Goal: Task Accomplishment & Management: Manage account settings

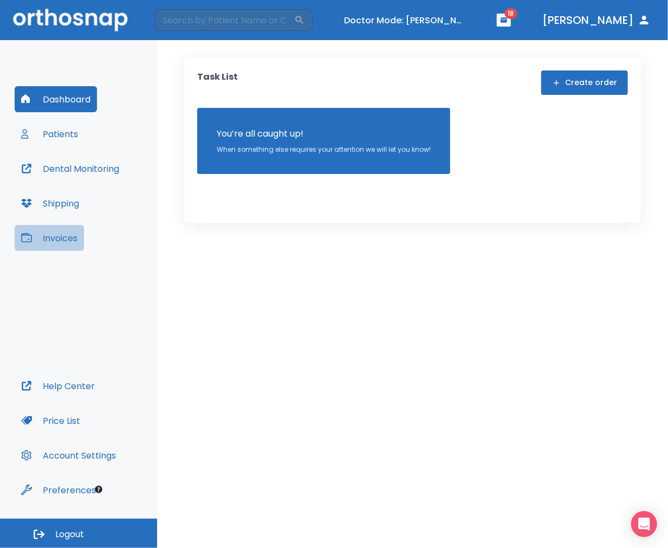
click at [61, 235] on button "Invoices" at bounding box center [49, 238] width 69 height 26
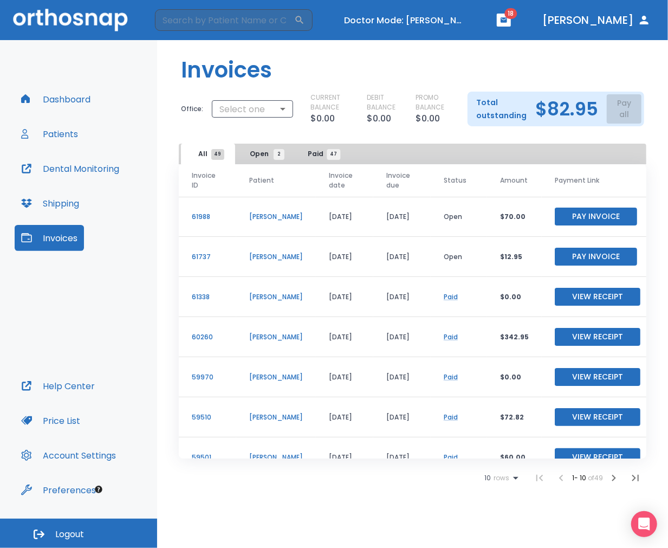
click at [58, 137] on button "Patients" at bounding box center [50, 134] width 70 height 26
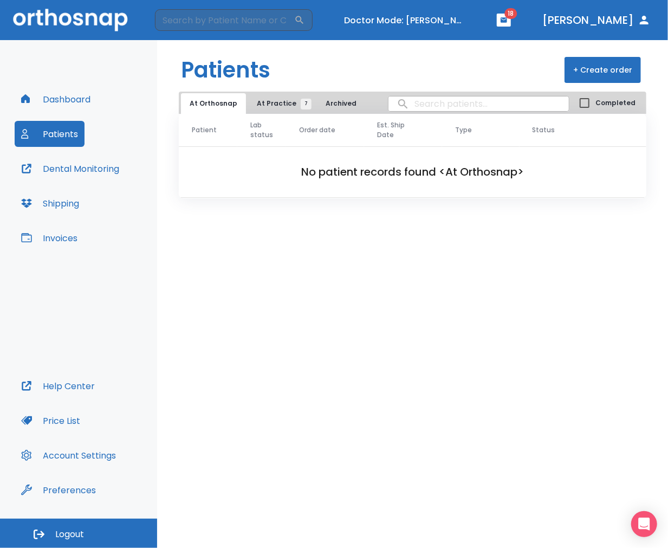
click at [262, 99] on span "At Practice 7" at bounding box center [281, 104] width 49 height 10
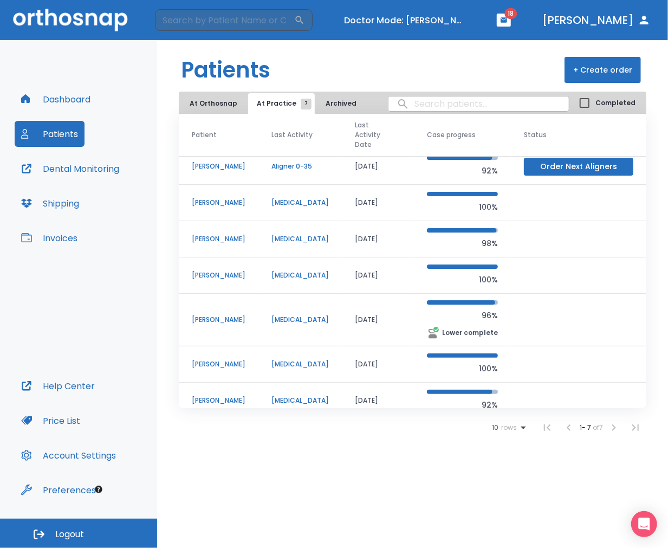
scroll to position [9, 0]
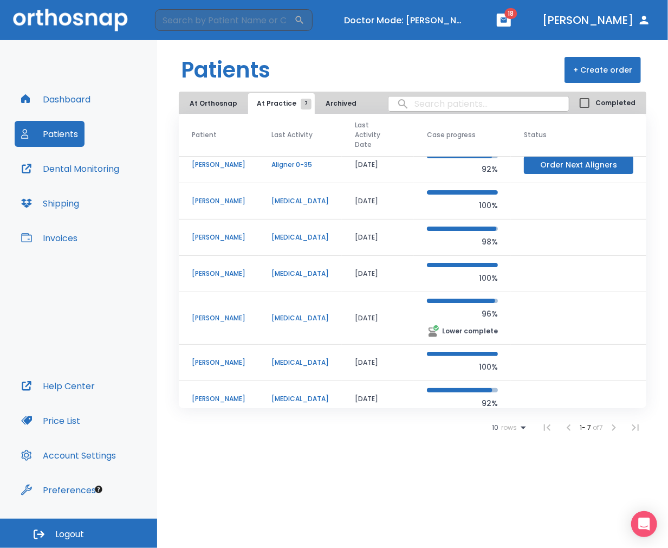
click at [199, 358] on p "[PERSON_NAME]" at bounding box center [219, 363] width 54 height 10
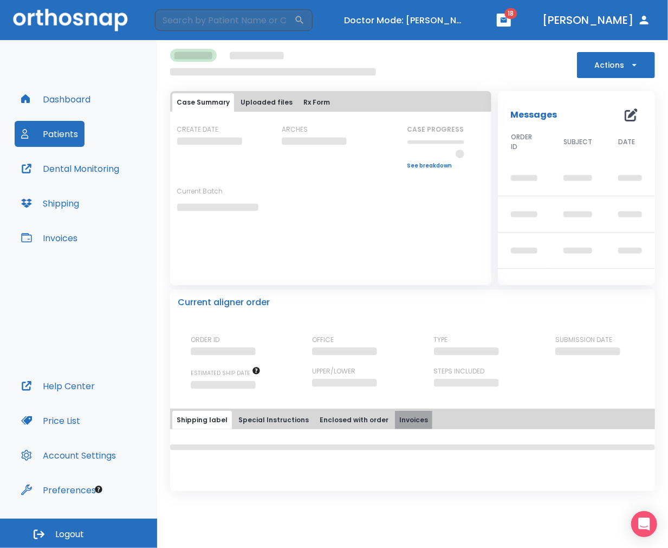
click at [412, 414] on button "Invoices" at bounding box center [413, 420] width 37 height 18
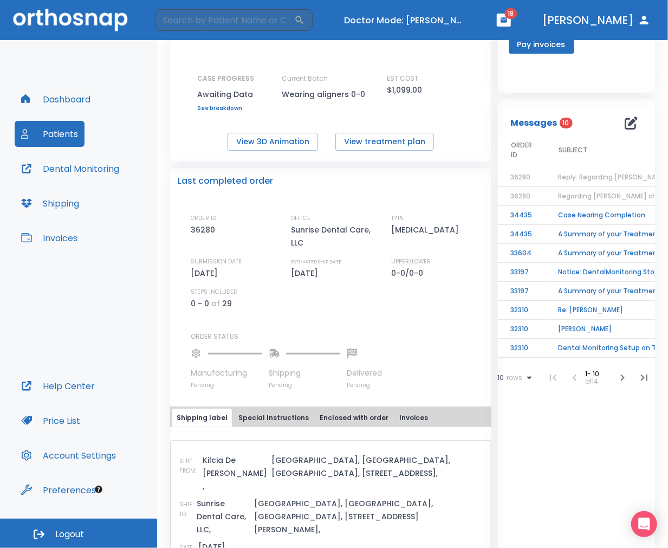
scroll to position [241, 0]
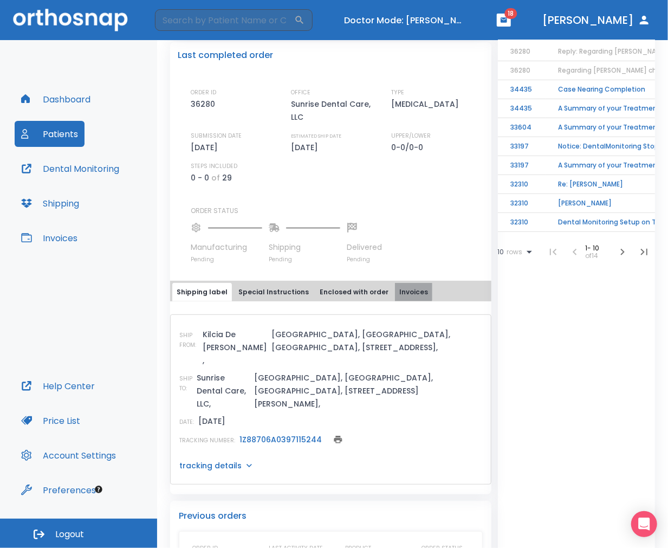
click at [395, 300] on button "Invoices" at bounding box center [413, 292] width 37 height 18
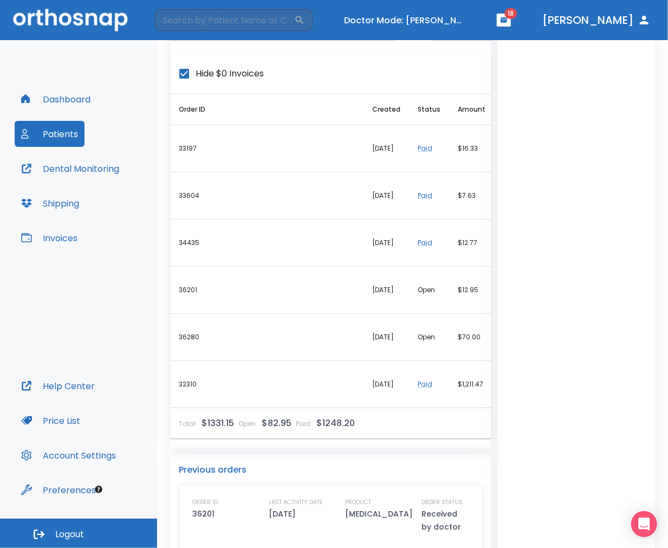
scroll to position [481, 0]
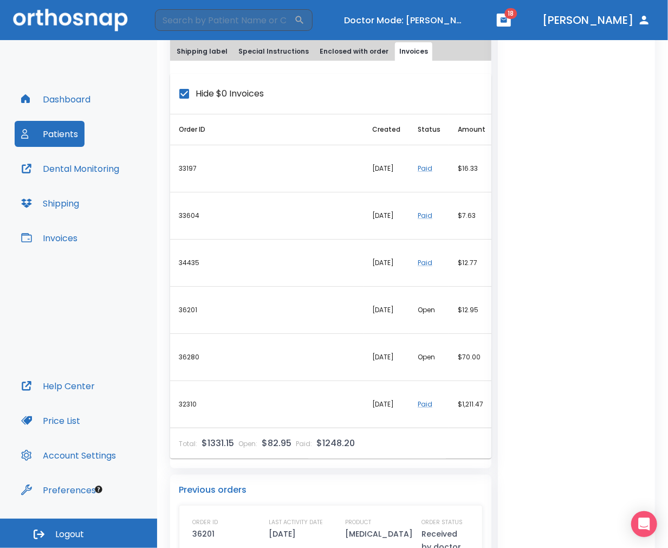
click at [626, 473] on div "Messages 10 ORDER ID SUBJECT DATE 36280 Reply: Regarding Kellly Parson's charge…" at bounding box center [576, 359] width 157 height 1252
click at [430, 366] on td "Open" at bounding box center [429, 357] width 40 height 47
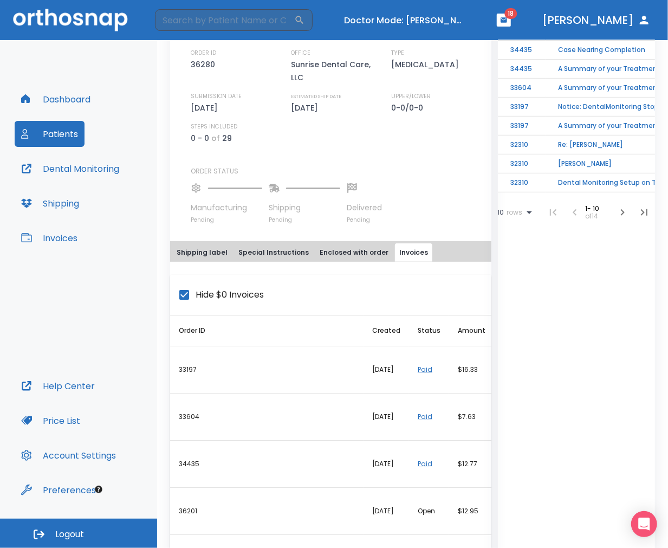
scroll to position [361, 0]
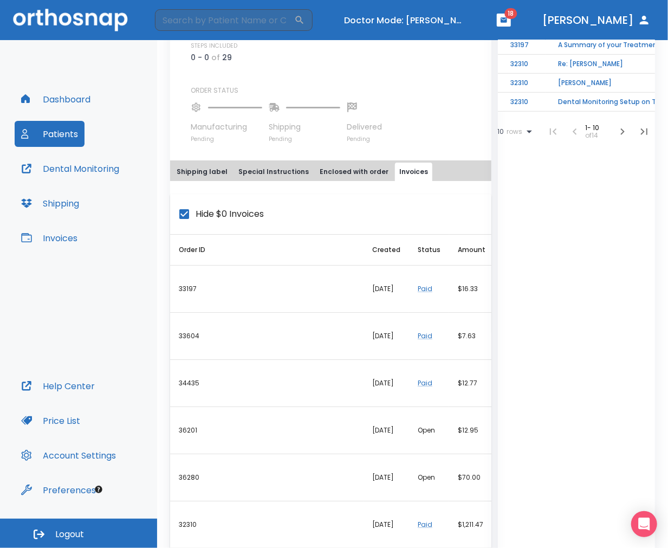
click at [203, 181] on button "Shipping label" at bounding box center [202, 172] width 60 height 18
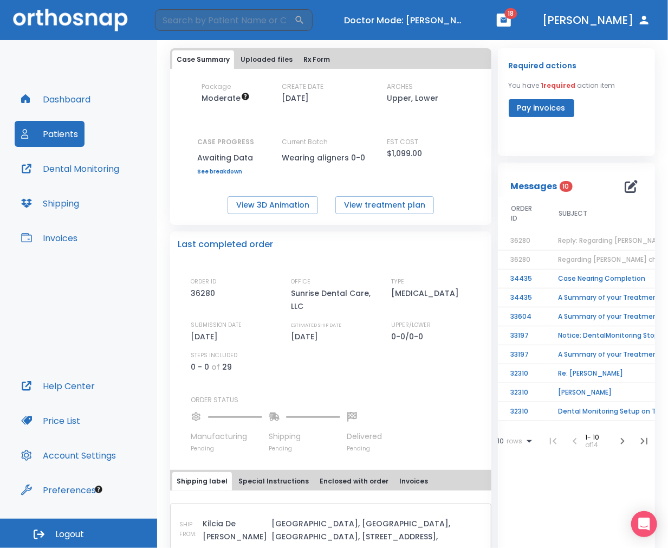
scroll to position [0, 0]
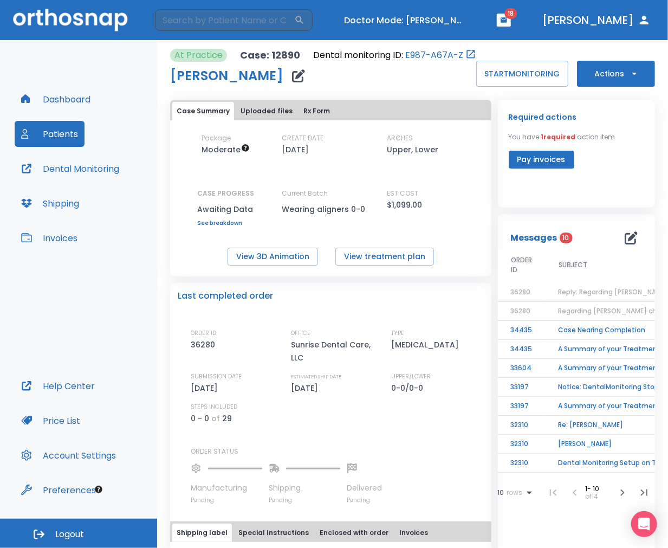
click at [62, 231] on button "Invoices" at bounding box center [49, 238] width 69 height 26
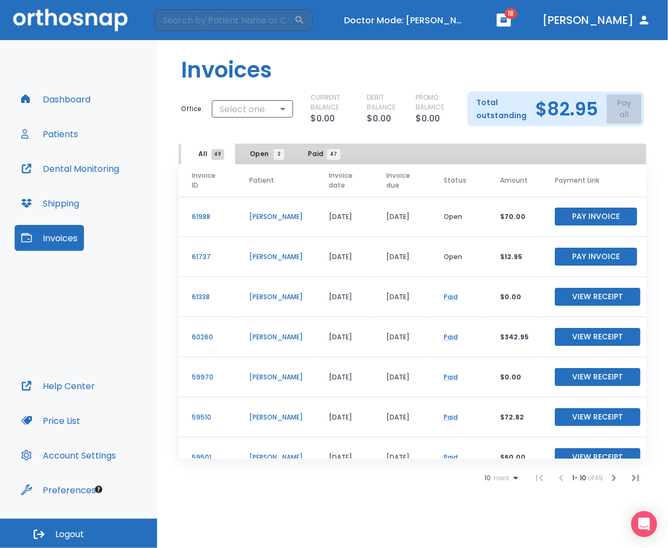
click at [264, 159] on button "Open 2" at bounding box center [264, 154] width 54 height 21
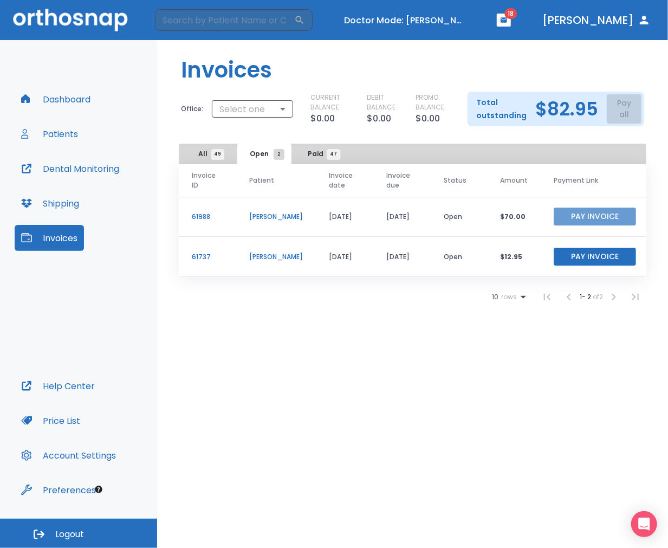
click at [574, 214] on button "Pay Invoice" at bounding box center [595, 217] width 82 height 18
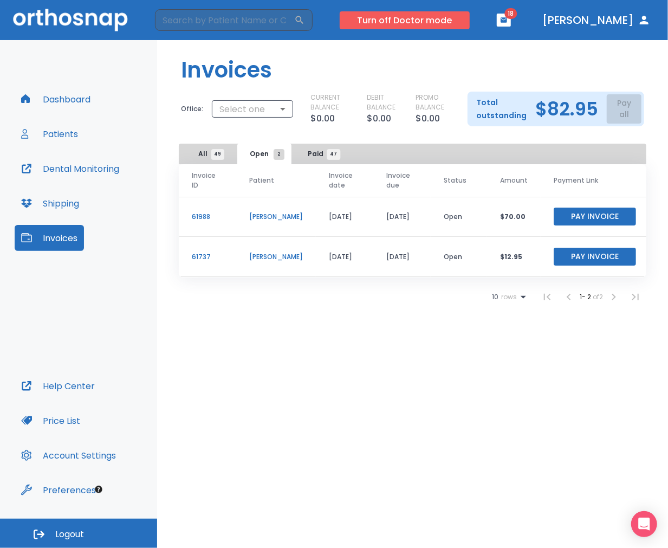
click at [470, 23] on button "Turn off Doctor mode" at bounding box center [405, 20] width 130 height 18
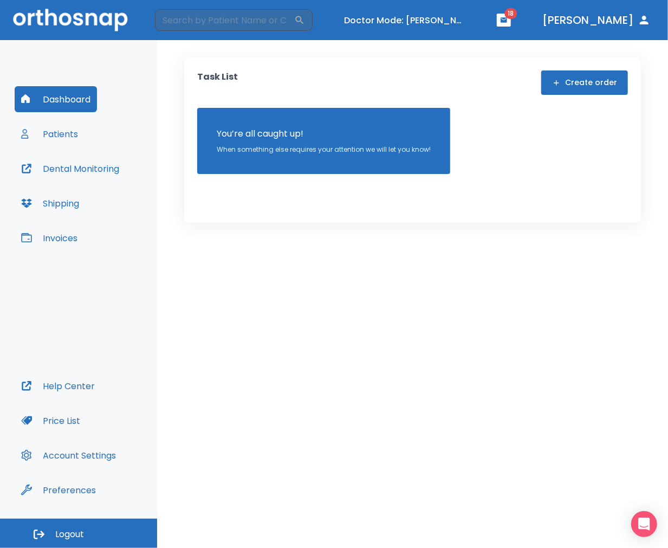
click at [520, 479] on div "Task List Create order You’re all caught up! When something else requires your …" at bounding box center [412, 294] width 511 height 508
click at [430, 17] on button "Turn off Doctor mode" at bounding box center [405, 20] width 130 height 18
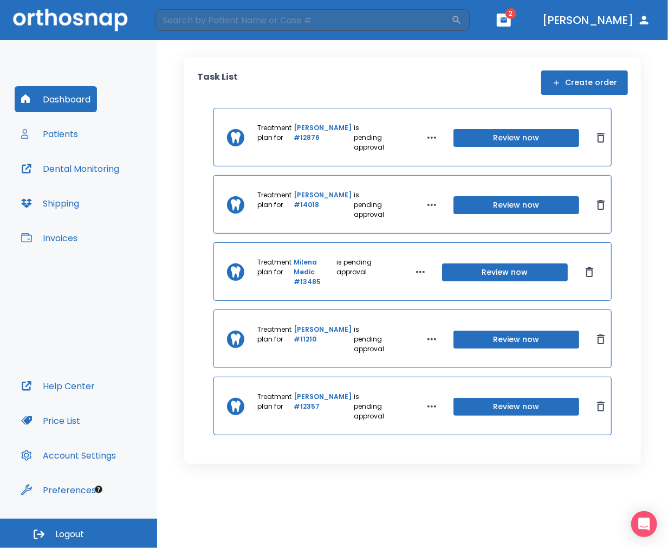
click at [57, 150] on div "Dashboard Patients Dental Monitoring Shipping Invoices" at bounding box center [79, 229] width 128 height 287
click at [79, 138] on button "Patients" at bounding box center [50, 134] width 70 height 26
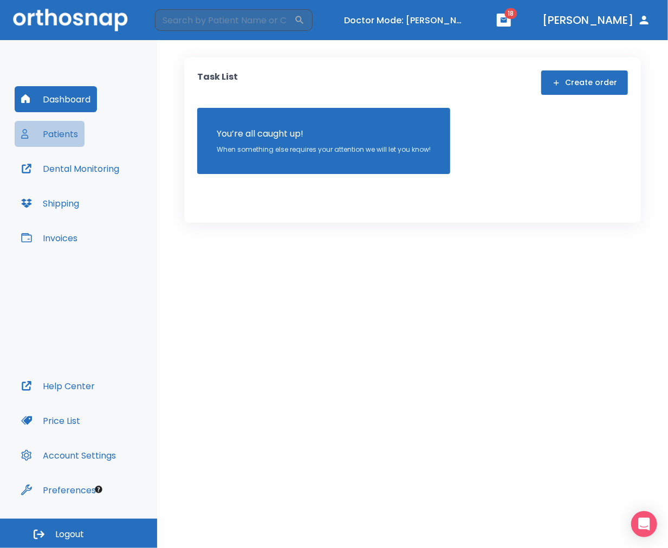
click at [63, 132] on button "Patients" at bounding box center [50, 134] width 70 height 26
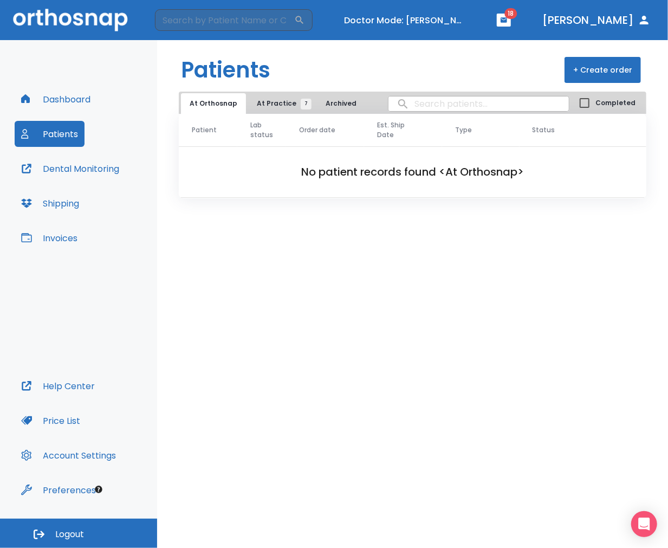
click at [258, 106] on span "At Practice 7" at bounding box center [281, 104] width 49 height 10
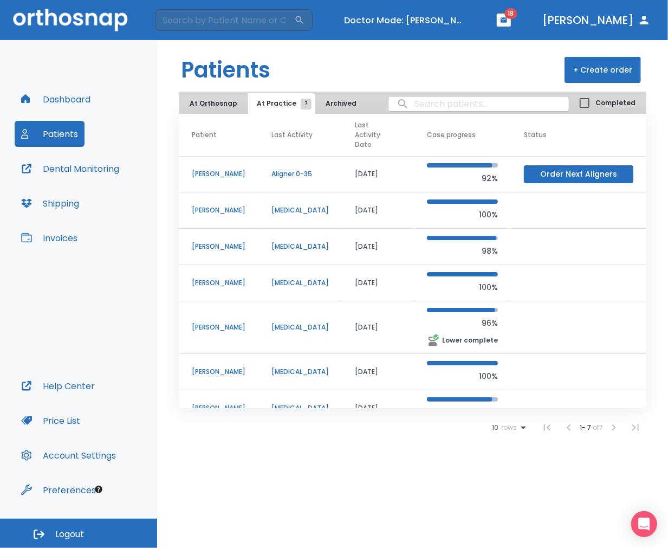
click at [212, 367] on p "[PERSON_NAME]" at bounding box center [219, 372] width 54 height 10
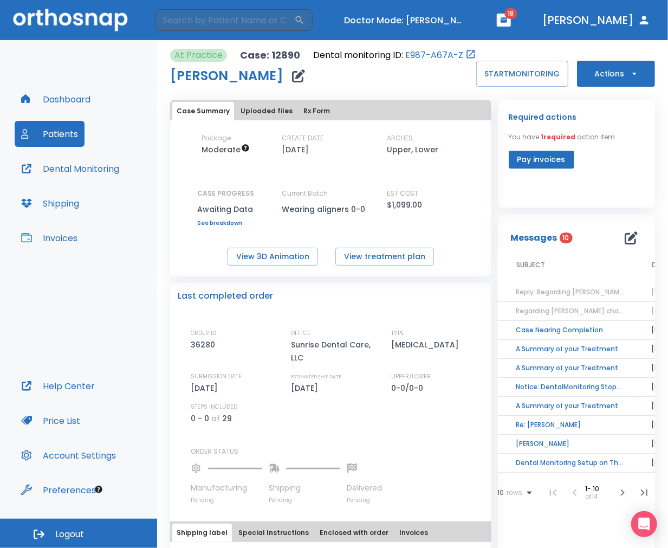
scroll to position [0, 48]
click at [552, 315] on span "Regarding [PERSON_NAME] charge" at bounding box center [568, 310] width 114 height 9
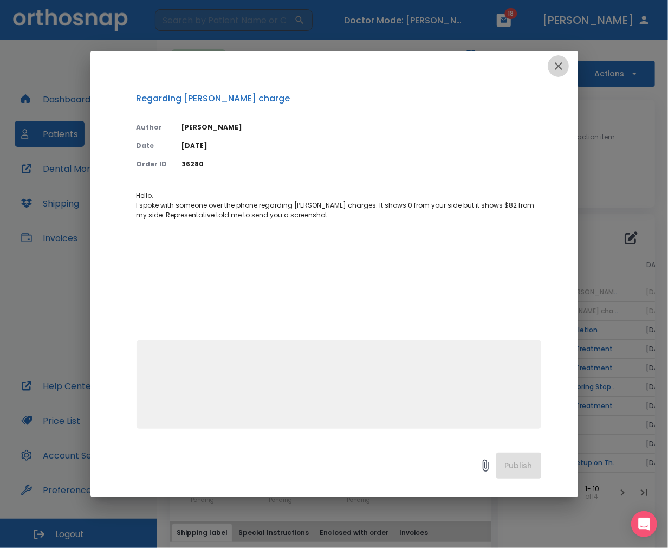
click at [566, 61] on button "button" at bounding box center [559, 66] width 22 height 22
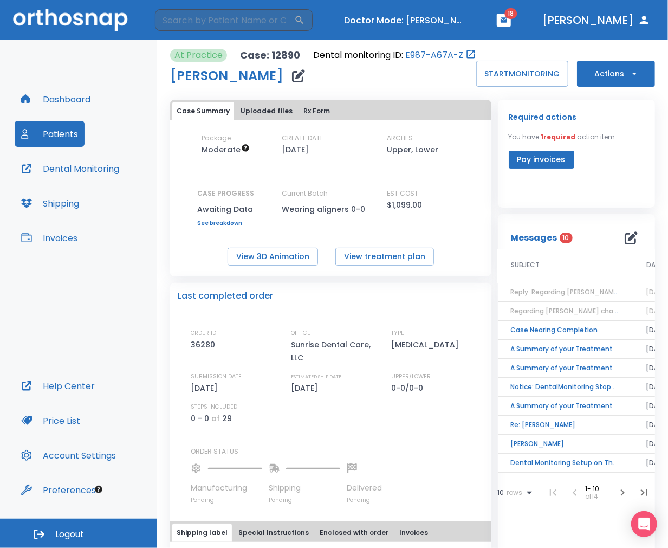
click at [624, 302] on td "Reply: Regarding [PERSON_NAME] charge" at bounding box center [565, 292] width 135 height 19
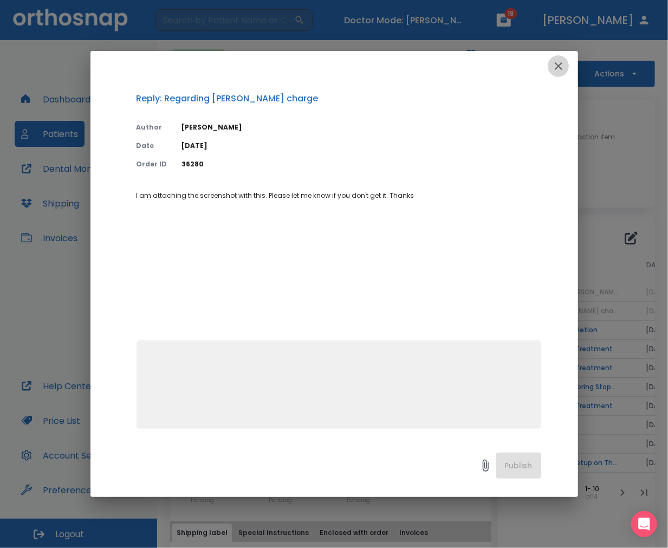
click at [555, 67] on icon "button" at bounding box center [558, 66] width 13 height 13
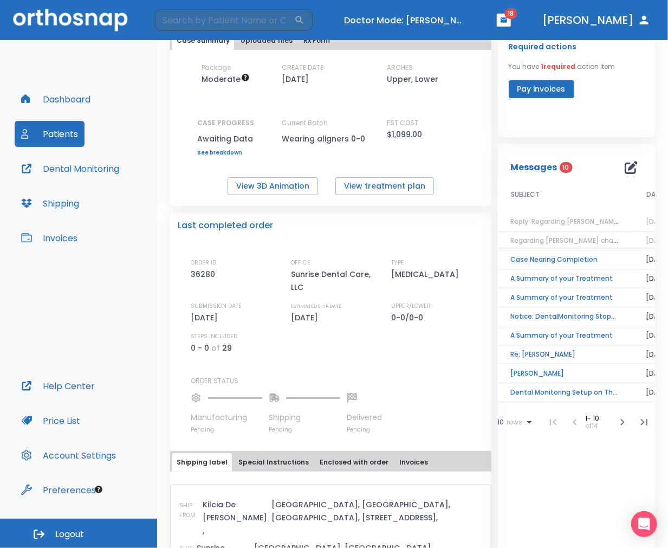
scroll to position [60, 0]
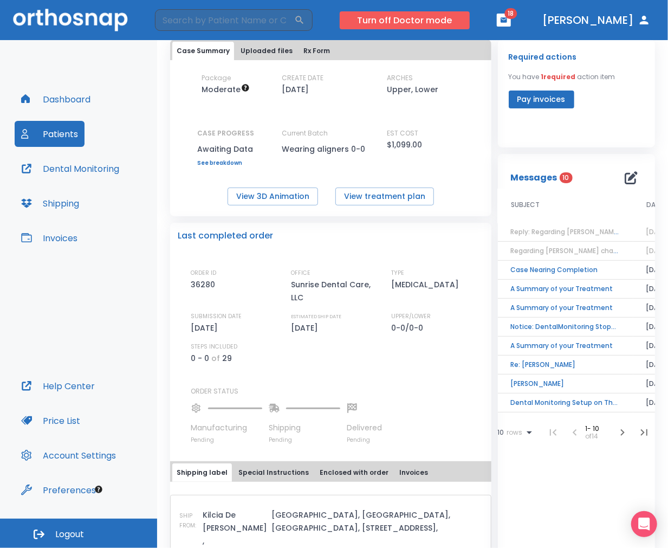
click at [470, 17] on button "Turn off Doctor mode" at bounding box center [405, 20] width 130 height 18
